Goal: Download file/media

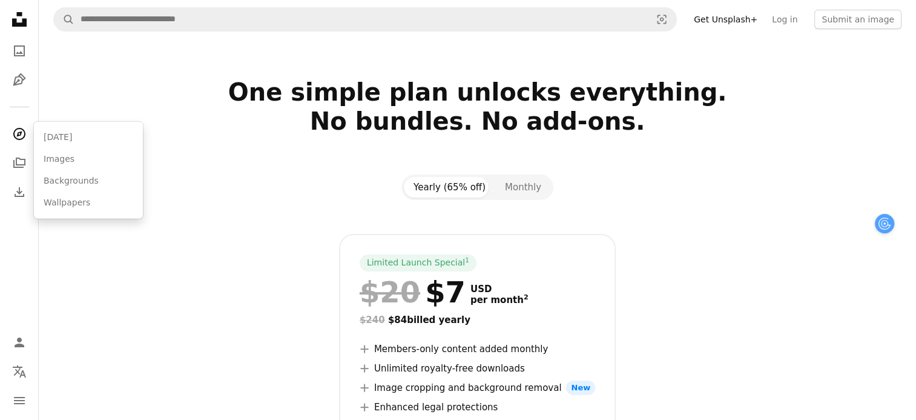
click at [15, 140] on icon "A compass" at bounding box center [19, 134] width 15 height 15
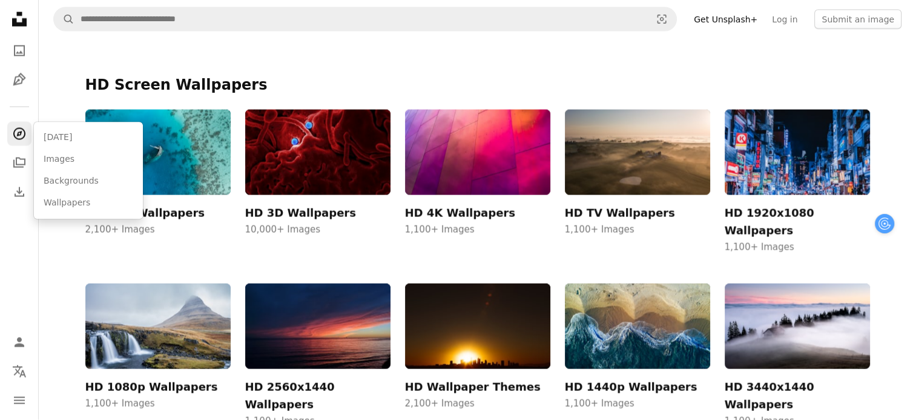
scroll to position [7021, 0]
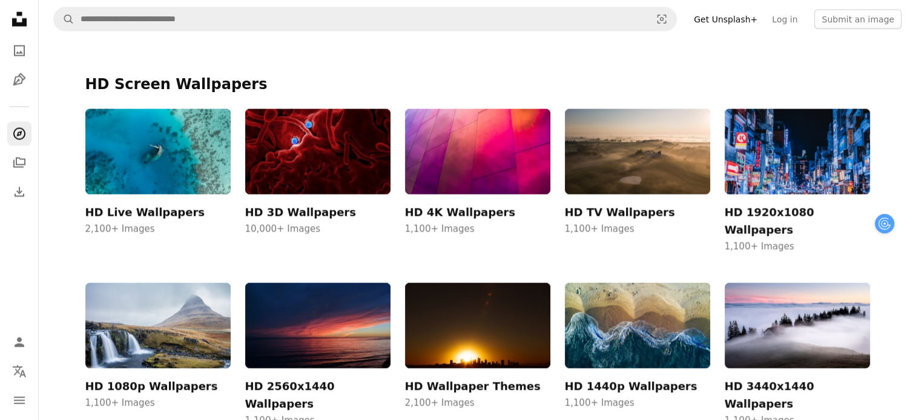
click at [14, 160] on icon "Collections" at bounding box center [19, 162] width 12 height 10
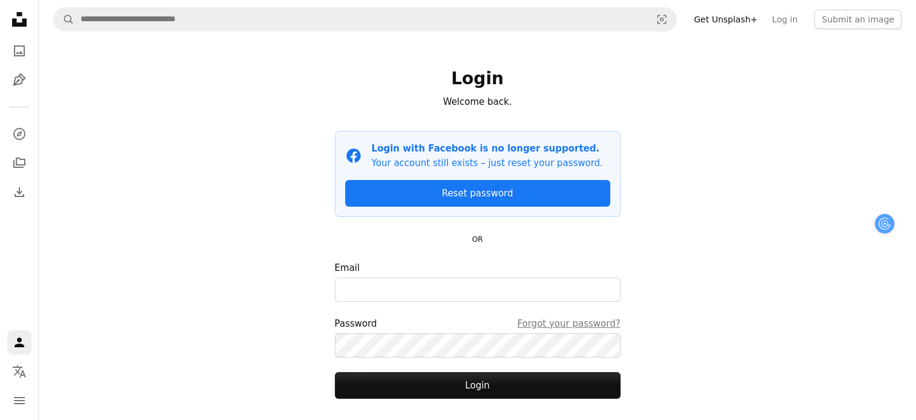
click at [18, 48] on icon "A photo" at bounding box center [19, 51] width 15 height 15
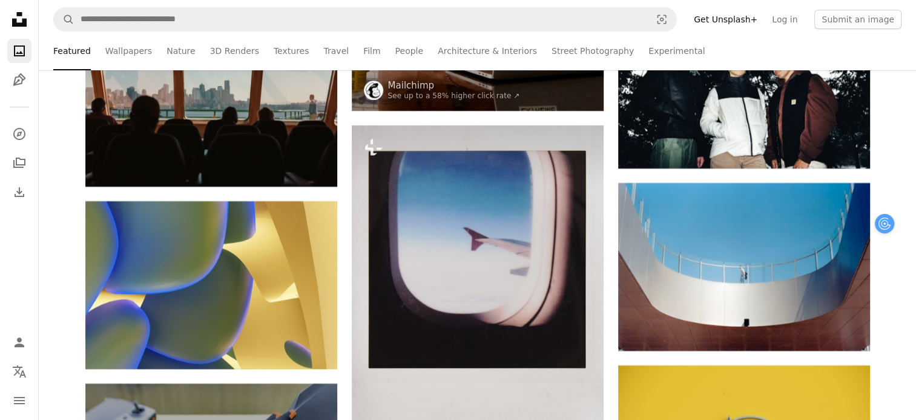
scroll to position [4758, 0]
